Goal: Transaction & Acquisition: Purchase product/service

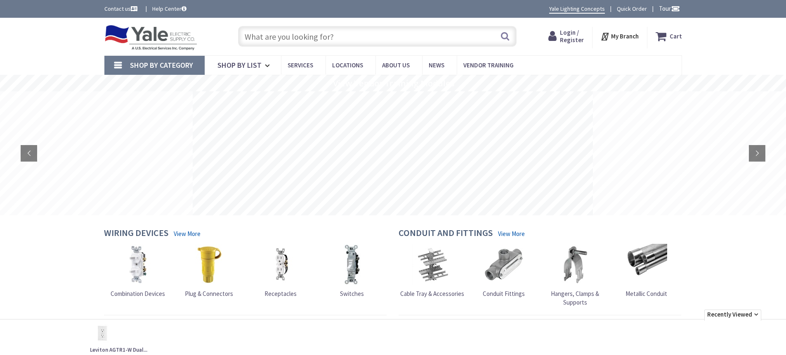
click at [293, 38] on input "text" at bounding box center [377, 36] width 279 height 21
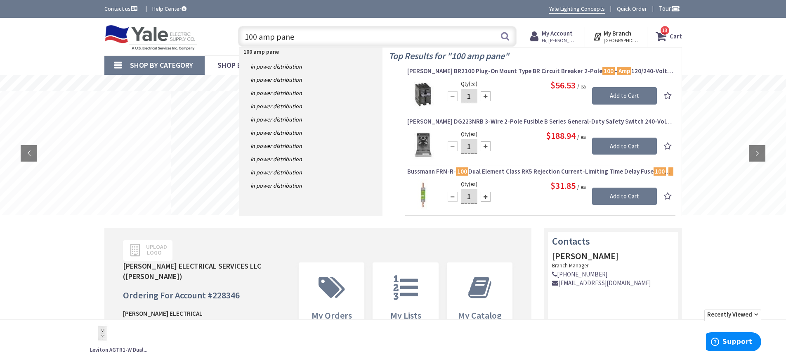
type input "100 amp panel"
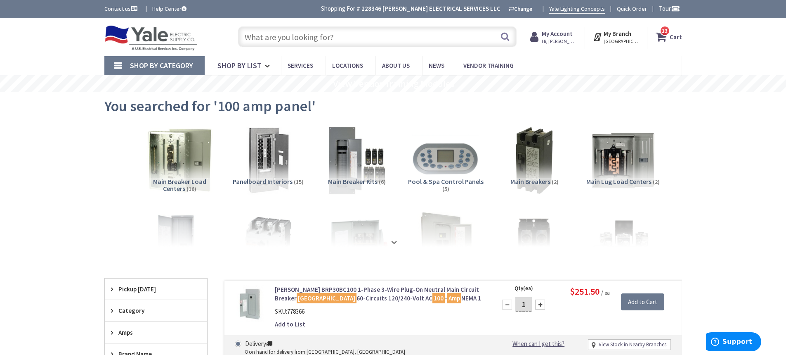
scroll to position [165, 0]
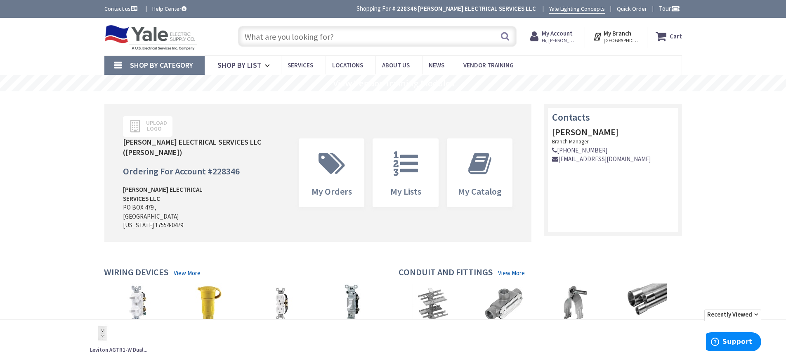
click at [307, 38] on input "text" at bounding box center [377, 36] width 279 height 21
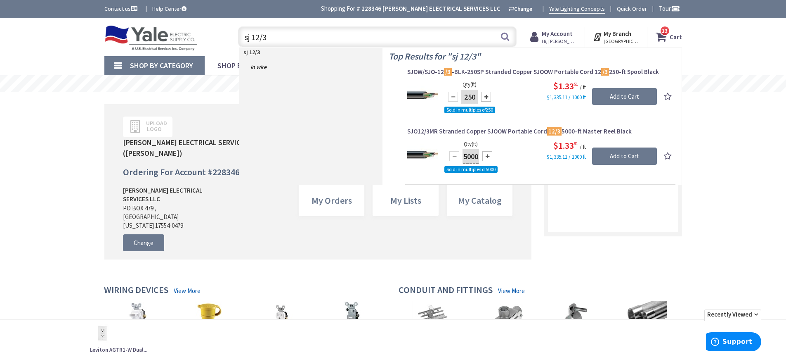
drag, startPoint x: 386, startPoint y: 32, endPoint x: 184, endPoint y: 45, distance: 202.6
click at [221, 45] on div "Toggle Nav sj 12/3 sj 12/3 Search 13 13 13 items Cart My Cart 13" at bounding box center [393, 37] width 590 height 28
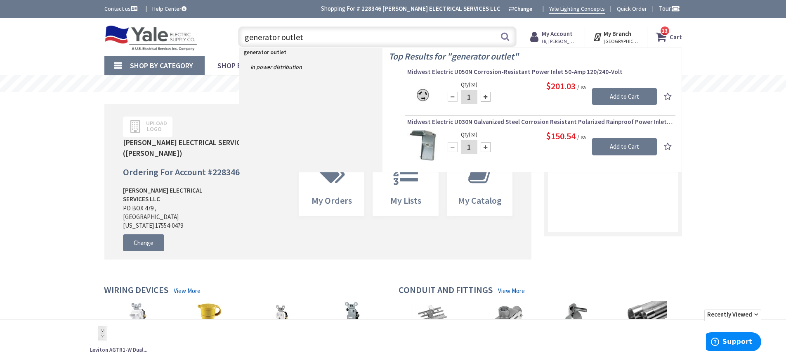
drag, startPoint x: 305, startPoint y: 37, endPoint x: 126, endPoint y: 25, distance: 179.9
click at [126, 25] on div "Toggle Nav generator outlet generator outlet Search 13 13 13 items Cart My Cart…" at bounding box center [393, 37] width 590 height 28
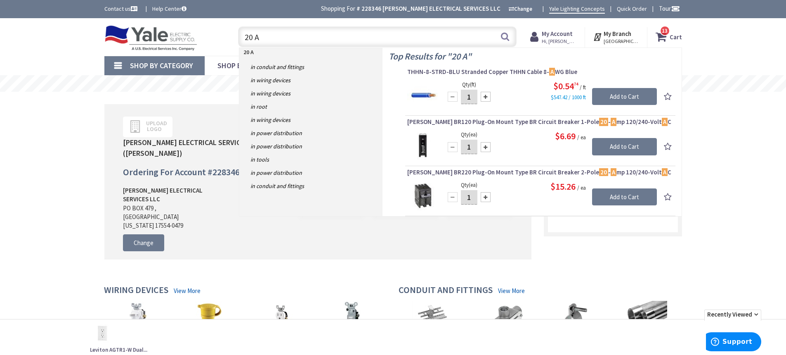
type input "20 A"
drag, startPoint x: 320, startPoint y: 38, endPoint x: 43, endPoint y: 35, distance: 276.9
click at [43, 35] on div "Skip to Content Toggle Nav 20 A 20 A Search 13 13 13 items Cart 13" at bounding box center [393, 37] width 786 height 38
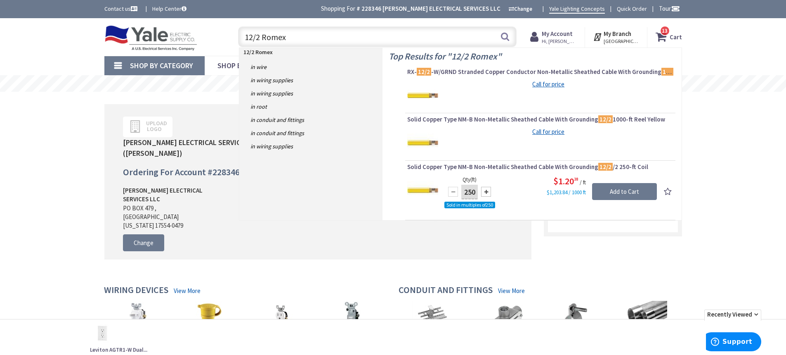
drag, startPoint x: 325, startPoint y: 42, endPoint x: 181, endPoint y: 36, distance: 144.1
click at [181, 36] on div "Toggle Nav 12/2 Romex 12/2 Romex Search 13 13 13 items Cart My Cart 13 Close" at bounding box center [393, 37] width 590 height 28
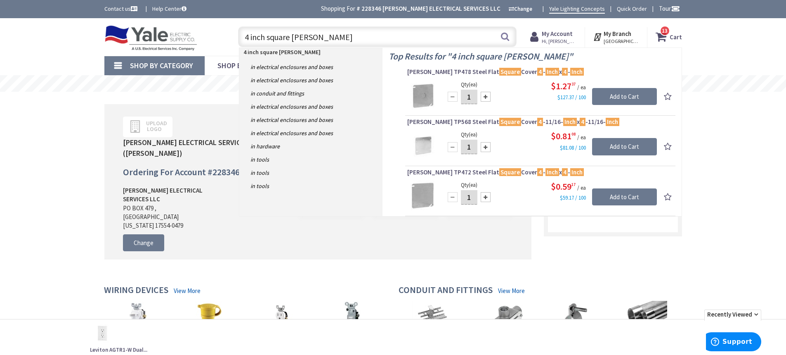
drag, startPoint x: 326, startPoint y: 39, endPoint x: 160, endPoint y: 44, distance: 165.6
click at [161, 44] on div "Toggle Nav 4 inch square blan 4 inch square blan Search 13 13 13 items Cart My …" at bounding box center [393, 37] width 590 height 28
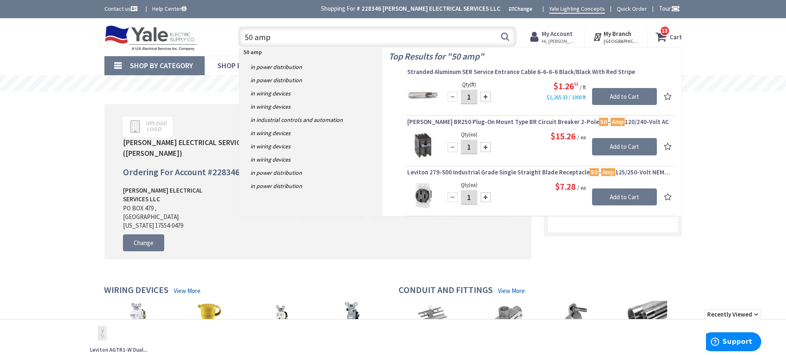
type input "50 amp"
